Goal: Task Accomplishment & Management: Manage account settings

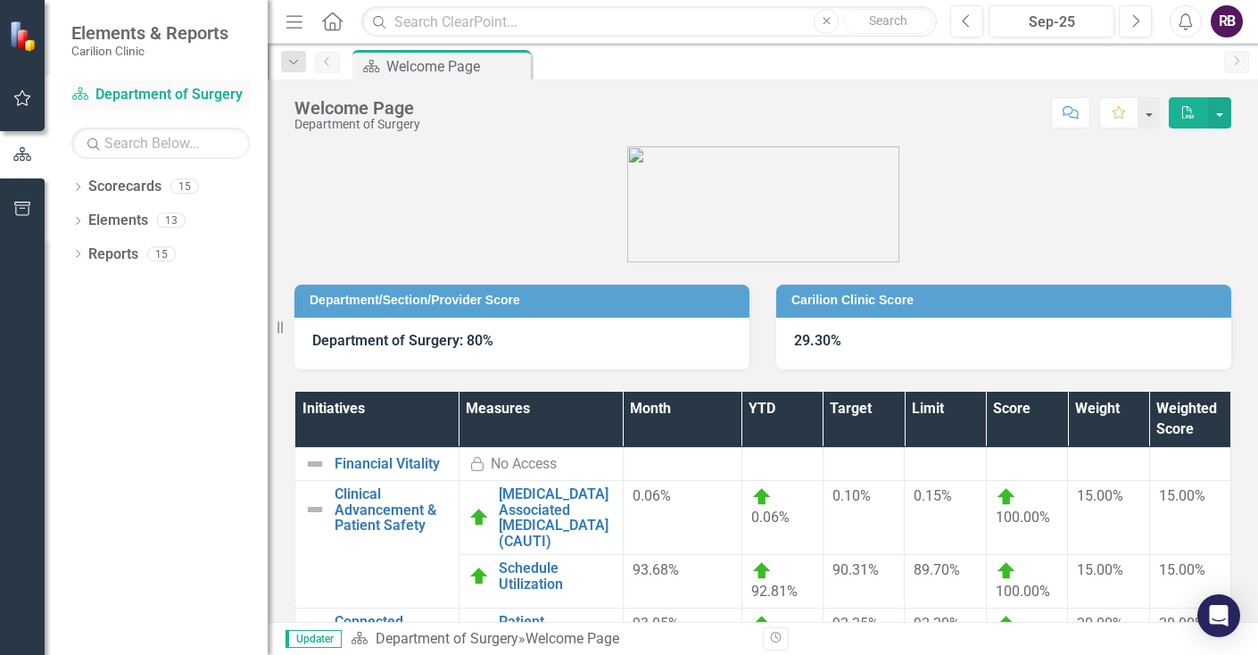
click at [164, 96] on link "Scorecard Department of Surgery" at bounding box center [160, 95] width 179 height 21
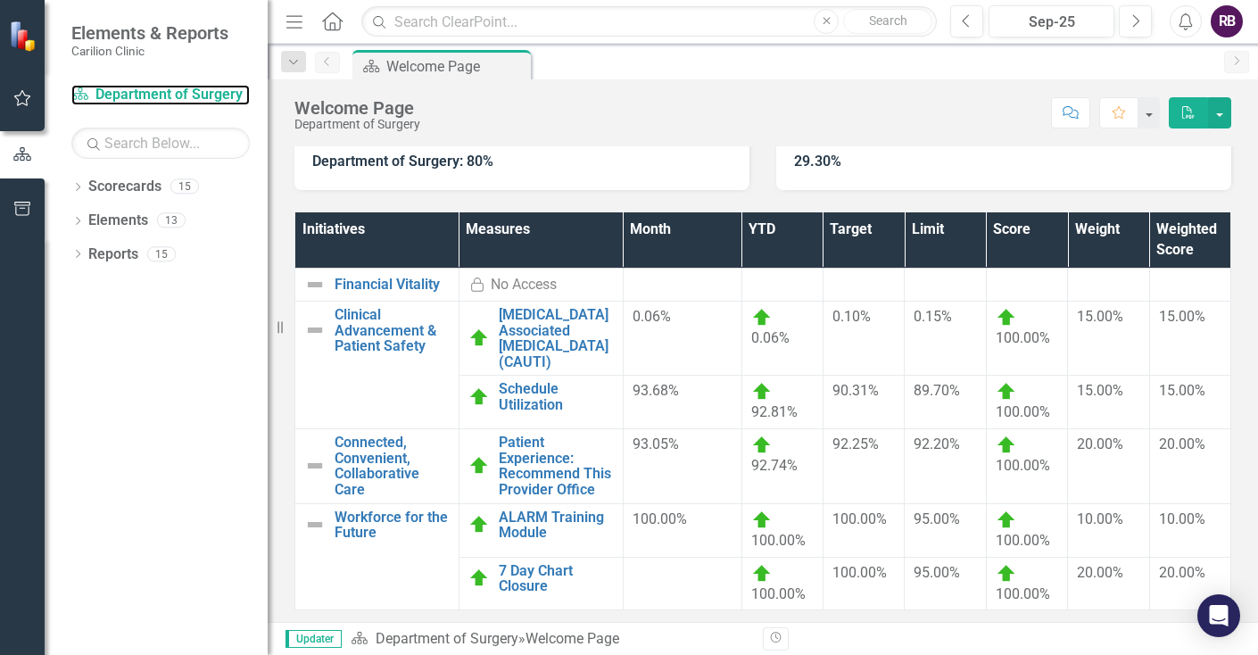
scroll to position [175, 0]
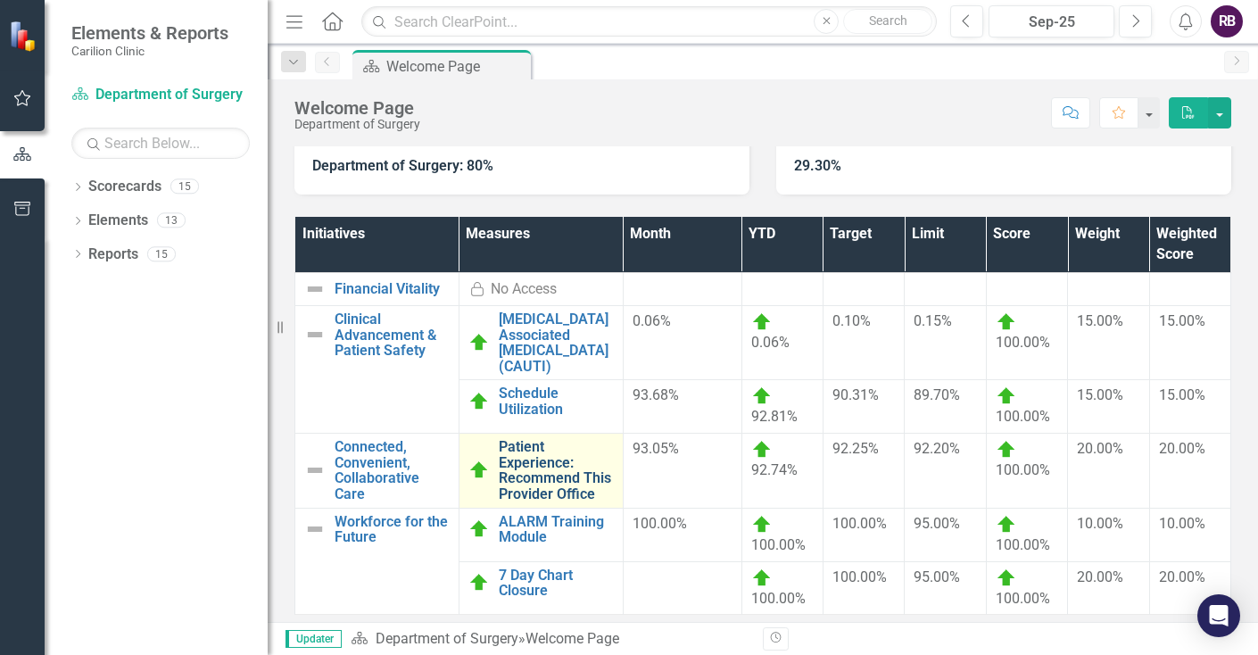
click at [528, 470] on link "Patient Experience: Recommend This Provider Office" at bounding box center [556, 470] width 115 height 62
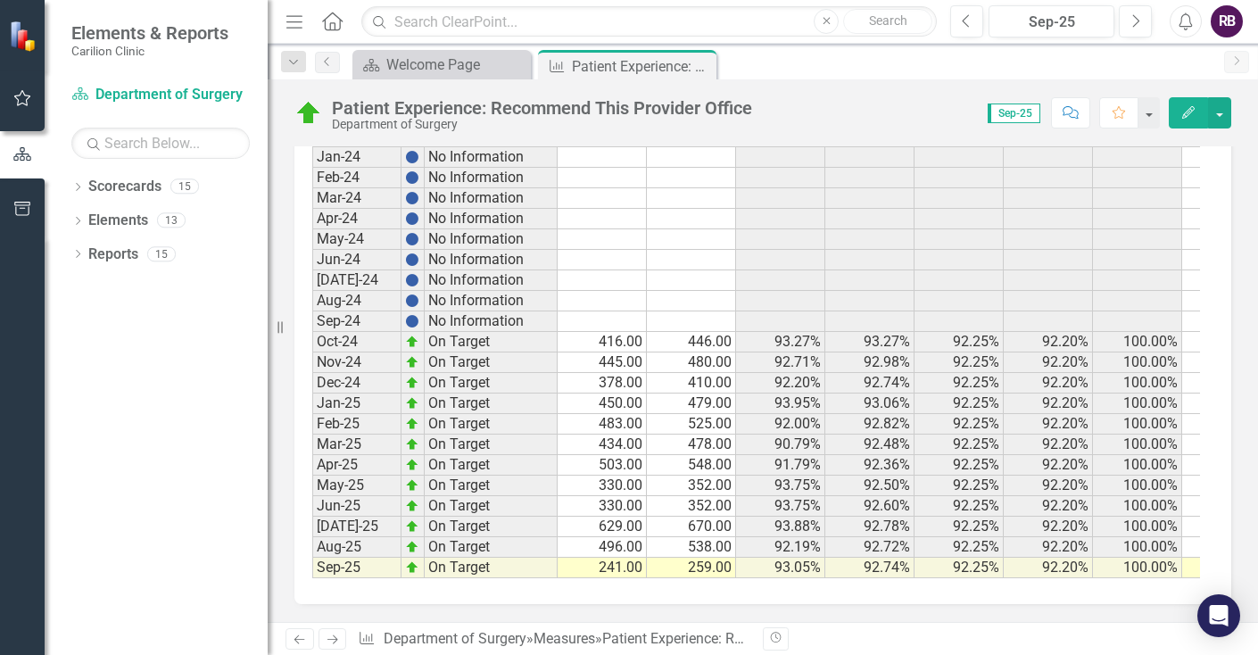
scroll to position [999, 0]
click at [613, 332] on td "416.00" at bounding box center [602, 342] width 89 height 21
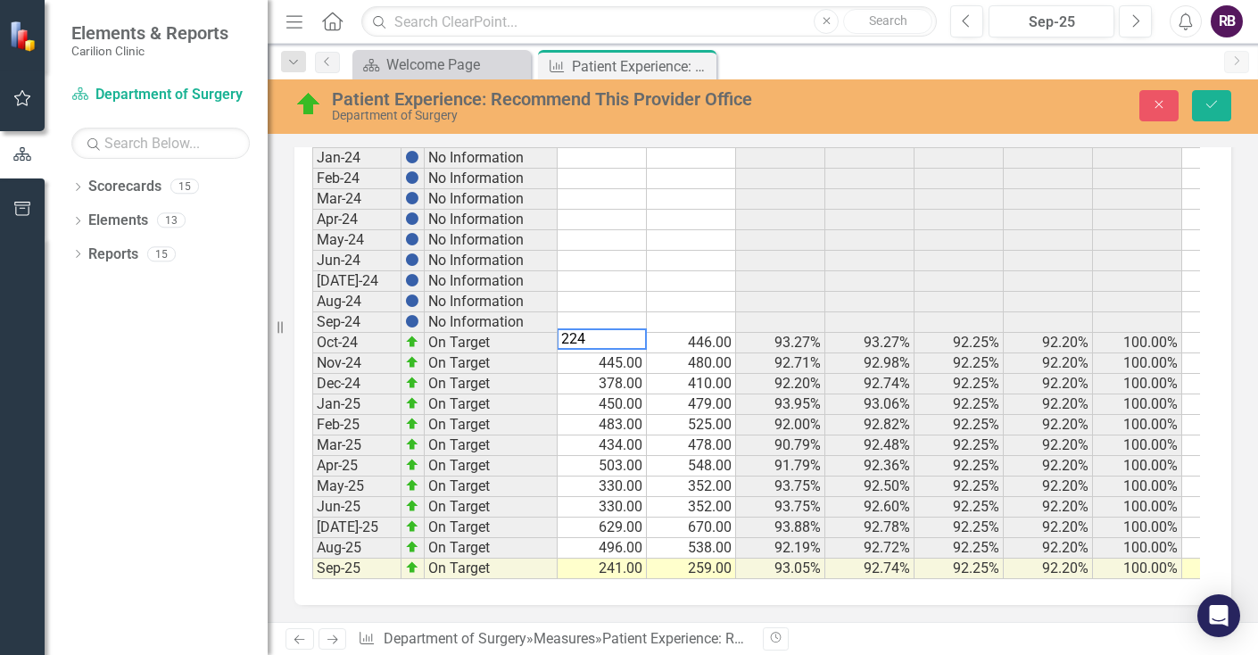
scroll to position [1009, 0]
click at [704, 333] on td "446.00" at bounding box center [691, 343] width 89 height 21
type textarea "241"
click at [1207, 108] on icon "Save" at bounding box center [1212, 104] width 16 height 12
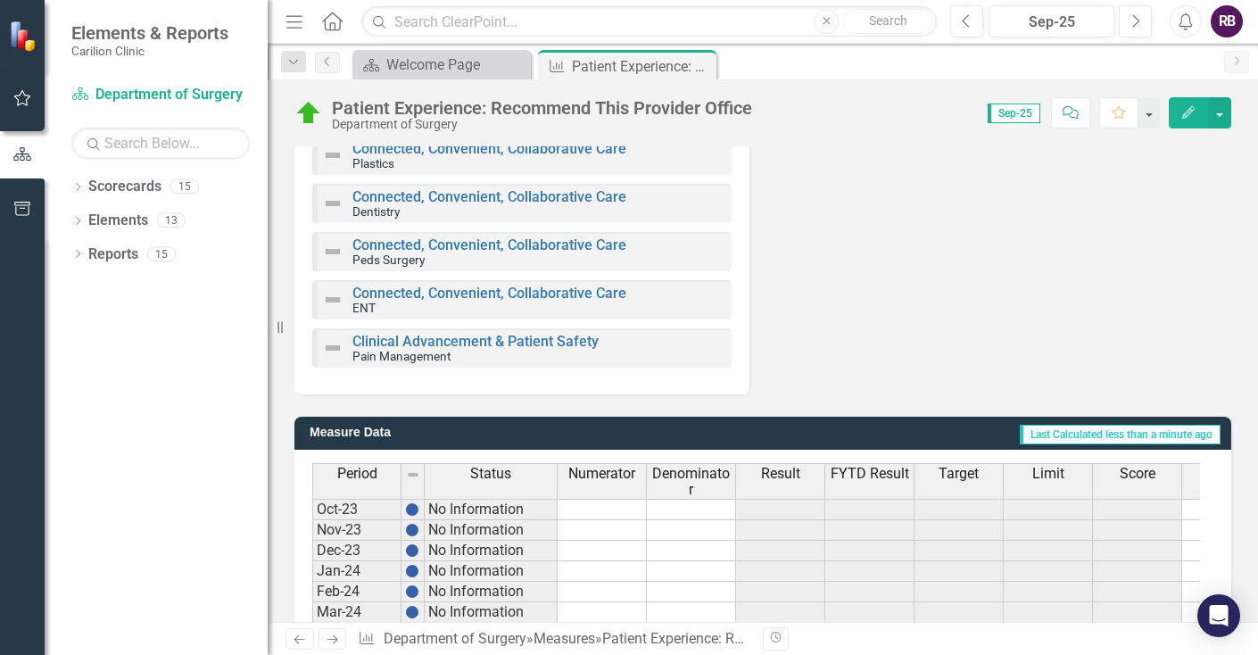
scroll to position [577, 0]
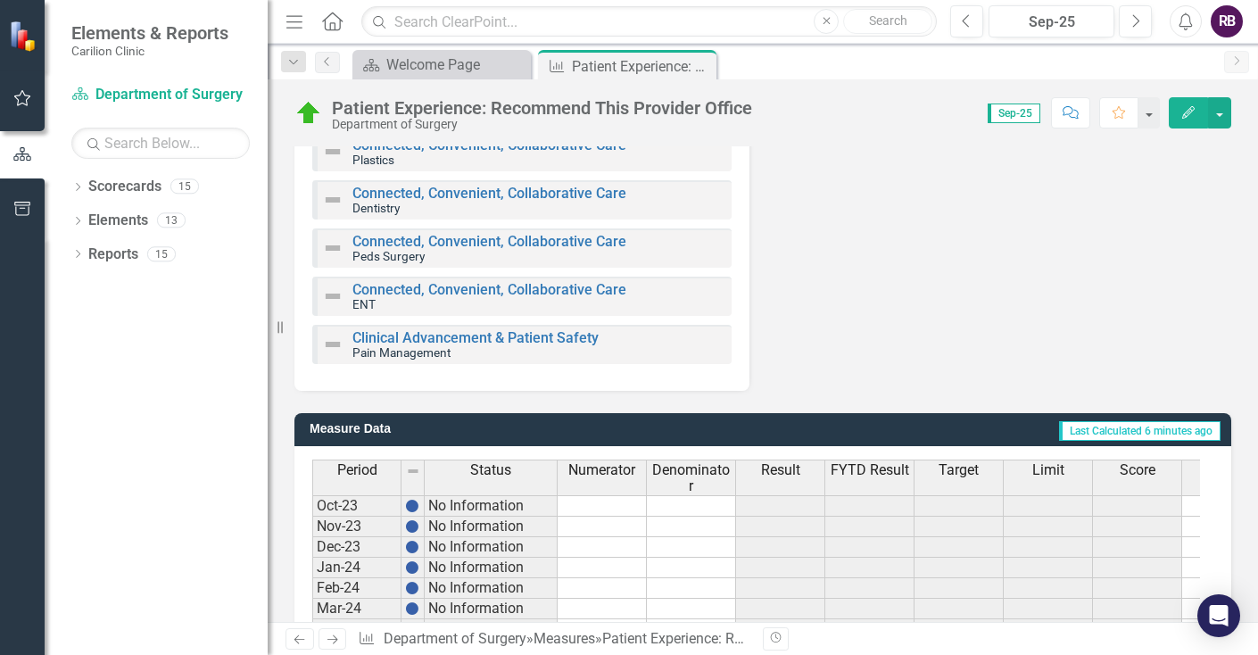
click at [1258, 77] on html "Elements & Reports Carilion Clinic Scorecard Department of Surgery Search Dropd…" at bounding box center [629, 327] width 1258 height 655
